Goal: Transaction & Acquisition: Download file/media

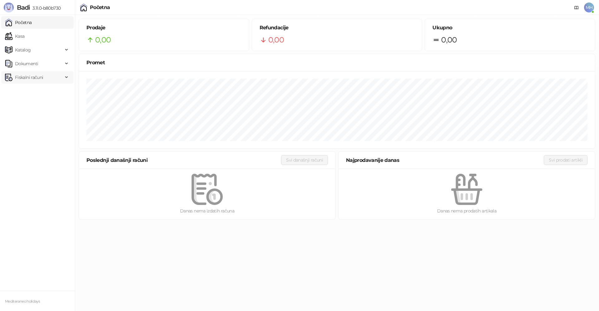
click at [36, 76] on span "Fiskalni računi" at bounding box center [29, 77] width 28 height 12
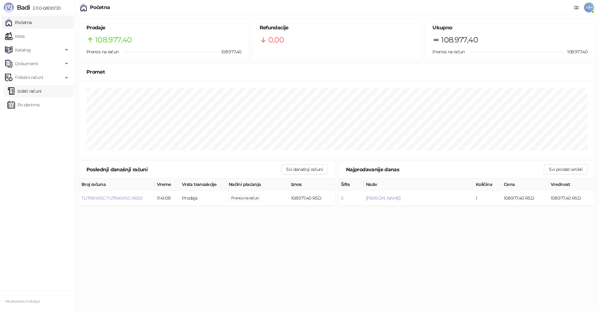
click at [38, 89] on link "Izdati računi" at bounding box center [24, 91] width 34 height 12
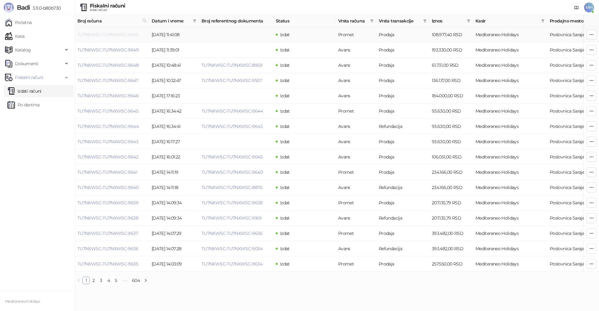
click at [134, 34] on link "TU7NXWSC-TU7NXWSC-9650" at bounding box center [107, 35] width 61 height 6
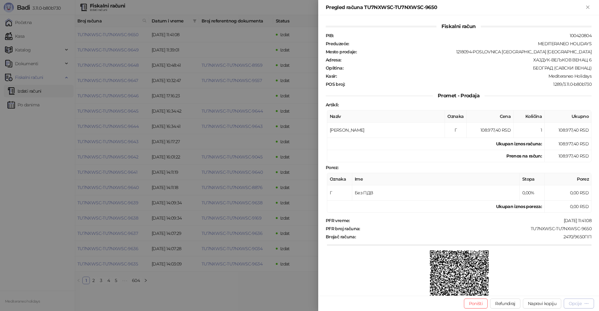
click at [575, 302] on div "Opcije" at bounding box center [575, 304] width 13 height 6
click at [547, 288] on span "Preuzmi u PDF formatu" at bounding box center [557, 291] width 64 height 7
click at [588, 6] on icon "Zatvori" at bounding box center [588, 7] width 6 height 6
